Goal: Task Accomplishment & Management: Manage account settings

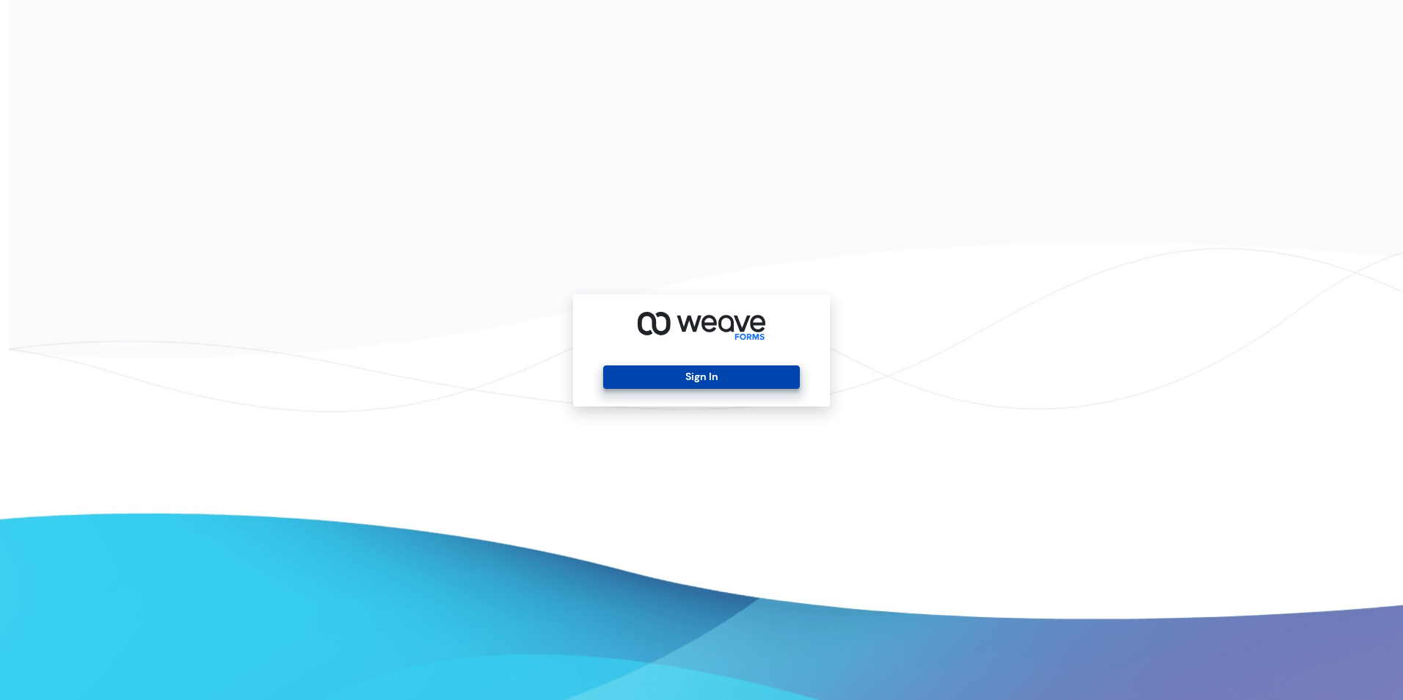
click at [686, 386] on button "Sign In" at bounding box center [701, 376] width 196 height 23
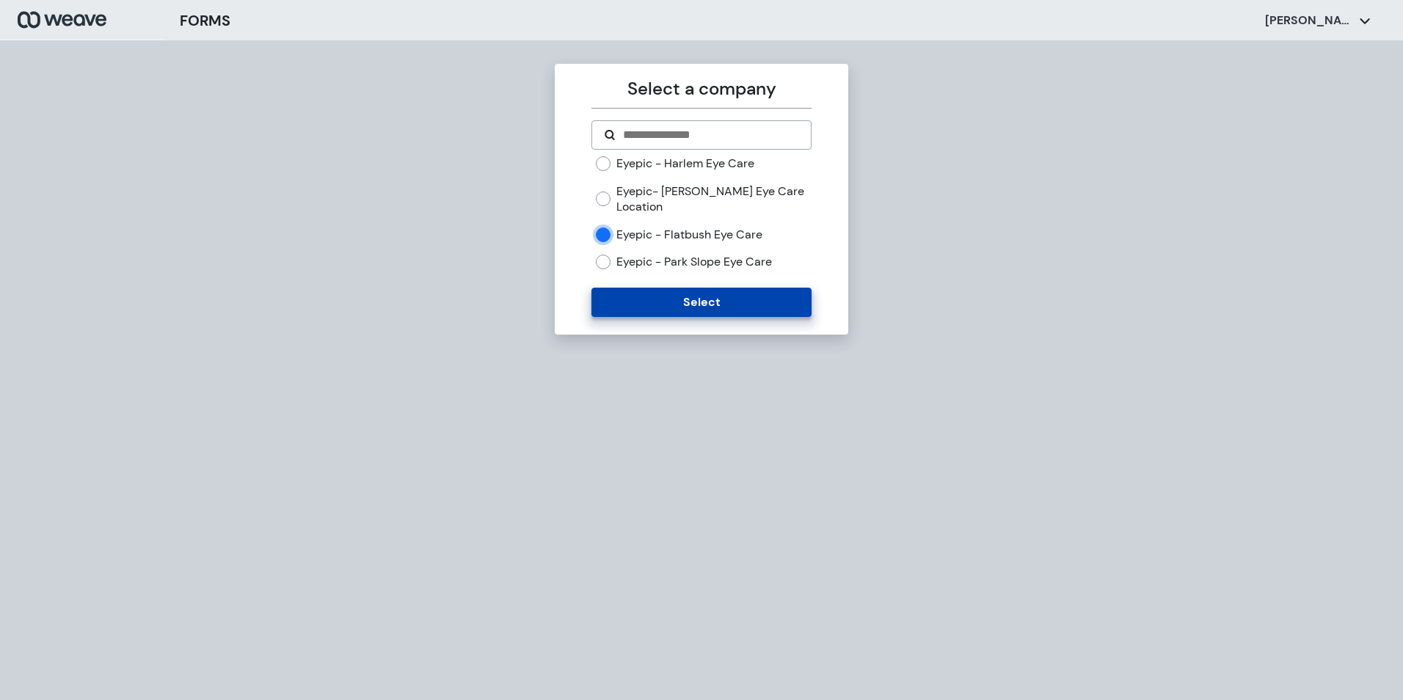
click at [680, 303] on button "Select" at bounding box center [700, 302] width 219 height 29
